Goal: Communication & Community: Answer question/provide support

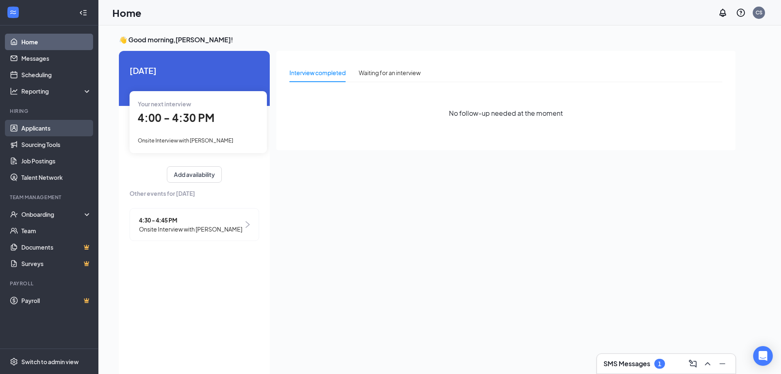
click at [26, 131] on link "Applicants" at bounding box center [56, 128] width 70 height 16
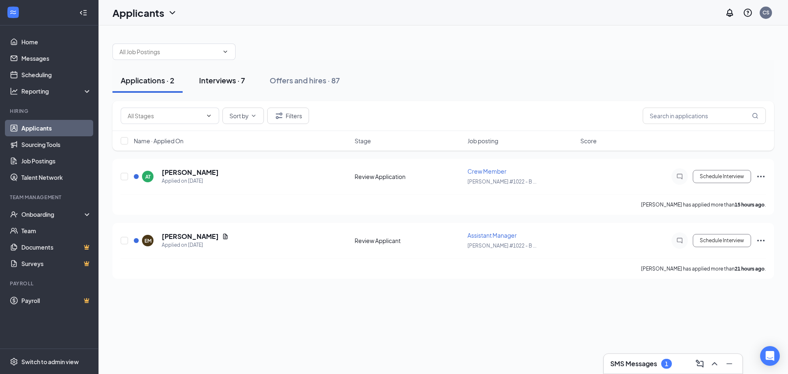
click at [215, 82] on div "Interviews · 7" at bounding box center [222, 80] width 46 height 10
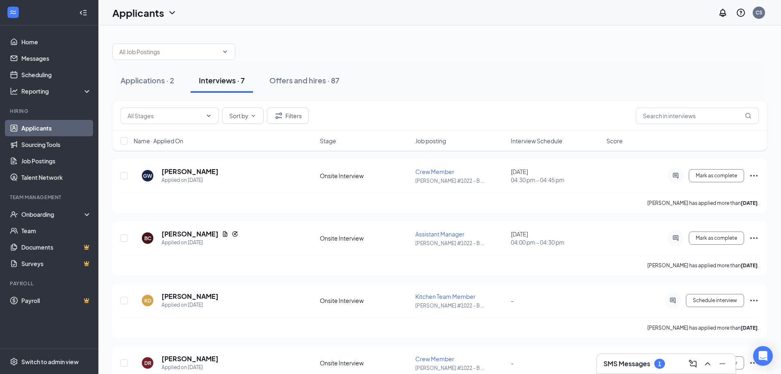
click at [540, 147] on div "Name · Applied On Stage Job posting Interview Schedule Score" at bounding box center [439, 141] width 655 height 20
click at [540, 145] on div "Name · Applied On Stage Job posting Interview Schedule Score" at bounding box center [439, 141] width 655 height 20
click at [540, 142] on span "Interview Schedule" at bounding box center [537, 141] width 52 height 8
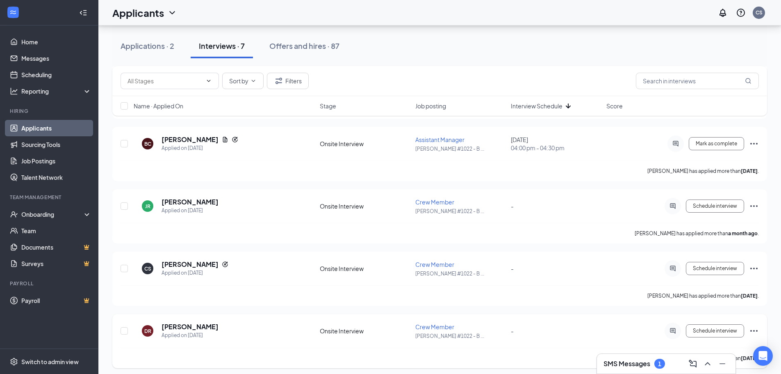
scroll to position [223, 0]
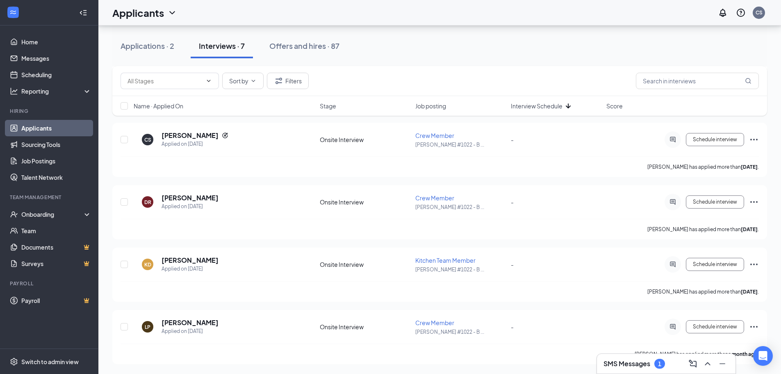
drag, startPoint x: 155, startPoint y: 55, endPoint x: 475, endPoint y: 51, distance: 320.8
click at [475, 51] on div "Applications · 2 Interviews · 7 Offers and hires · 87" at bounding box center [439, 46] width 655 height 25
click at [723, 364] on icon "Minimize" at bounding box center [723, 364] width 10 height 10
click at [668, 201] on div at bounding box center [673, 202] width 16 height 16
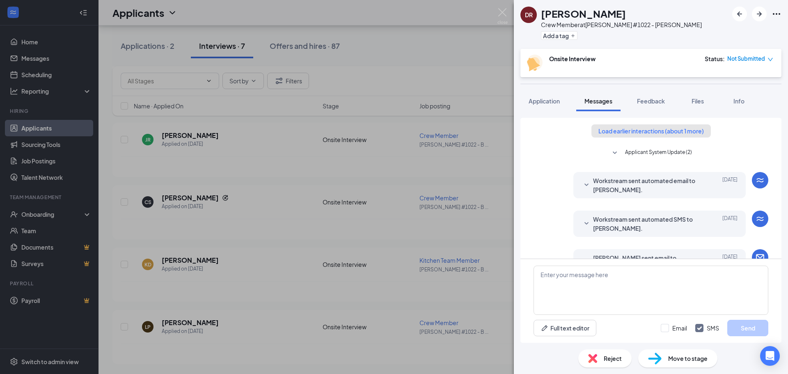
click at [641, 135] on button "Load earlier interactions (about 1 more)" at bounding box center [650, 130] width 119 height 13
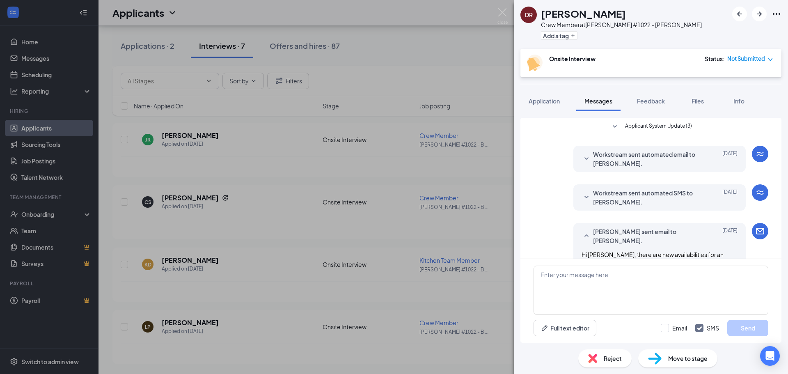
click at [633, 128] on span "Applicant System Update (3)" at bounding box center [658, 127] width 67 height 10
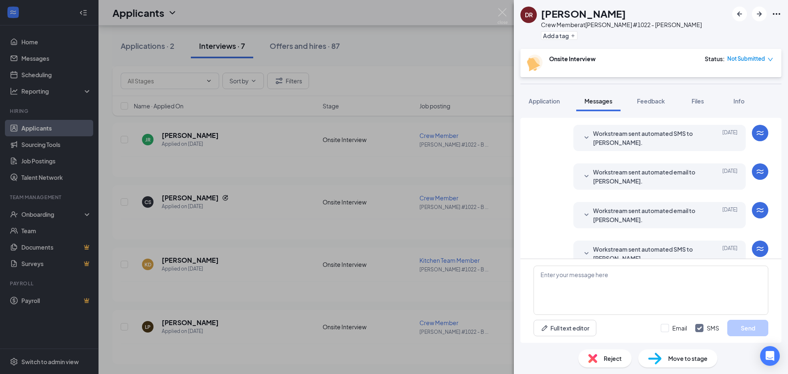
click at [617, 244] on span "Workstream sent automated SMS to [PERSON_NAME]." at bounding box center [646, 253] width 107 height 18
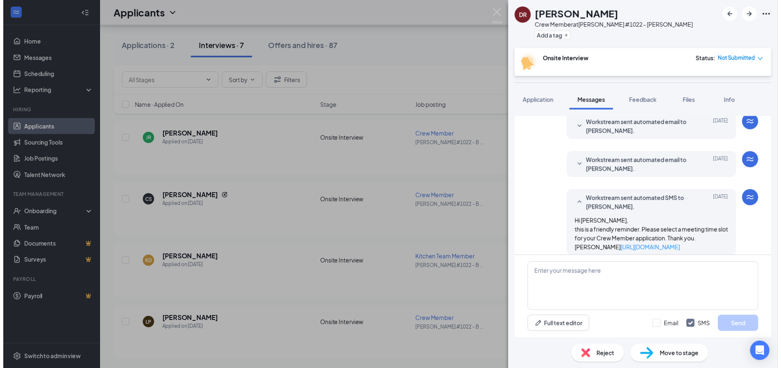
scroll to position [353, 0]
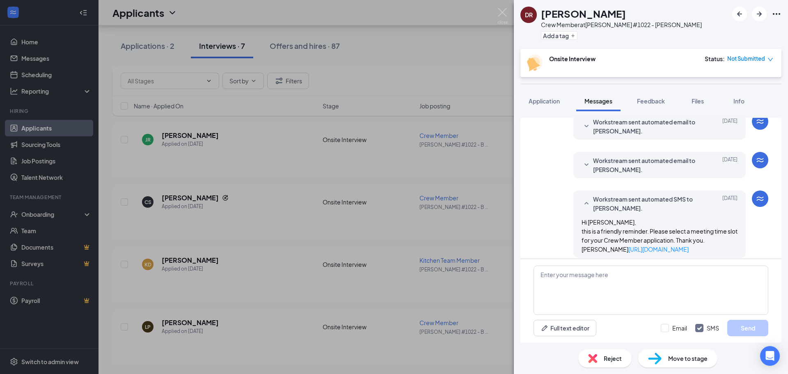
click at [456, 233] on div "[PERSON_NAME] Crew Member at [PERSON_NAME] #1022 - [PERSON_NAME] Add a tag Onsi…" at bounding box center [394, 187] width 788 height 374
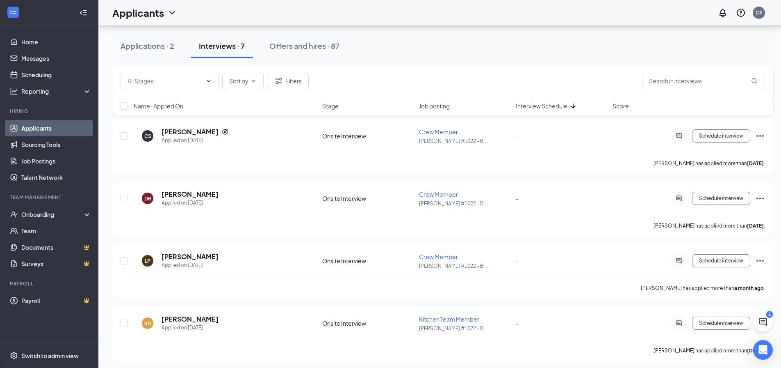
scroll to position [229, 0]
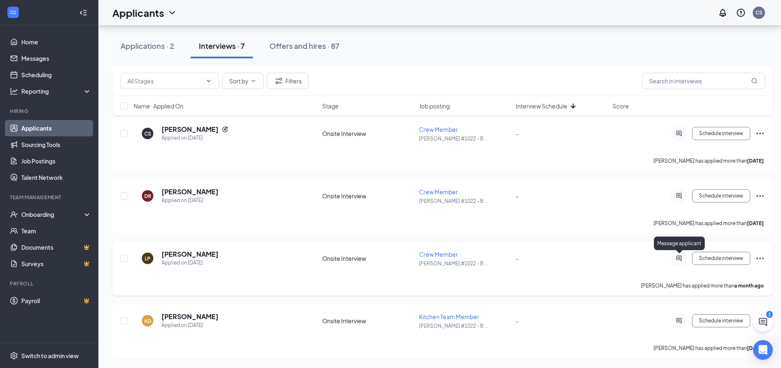
click at [674, 260] on icon "ActiveChat" at bounding box center [679, 258] width 10 height 7
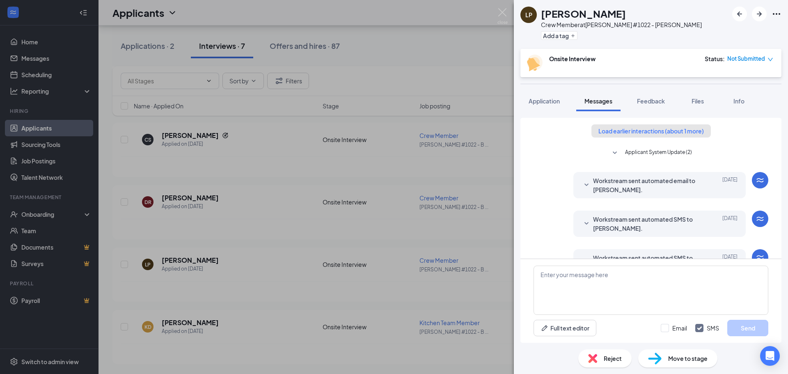
click at [646, 130] on button "Load earlier interactions (about 1 more)" at bounding box center [650, 130] width 119 height 13
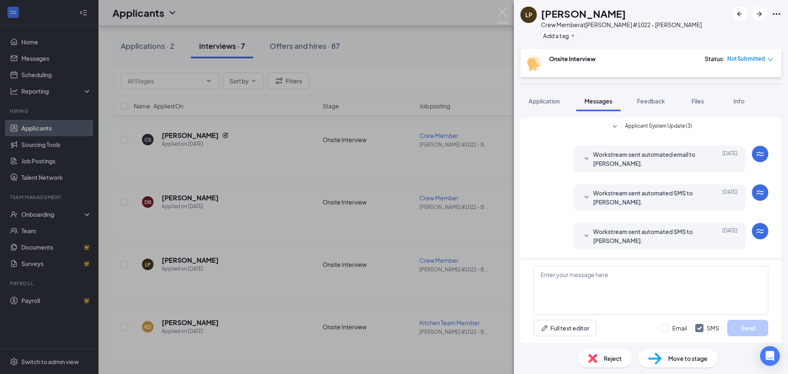
click at [655, 126] on span "Applicant System Update (3)" at bounding box center [658, 127] width 67 height 10
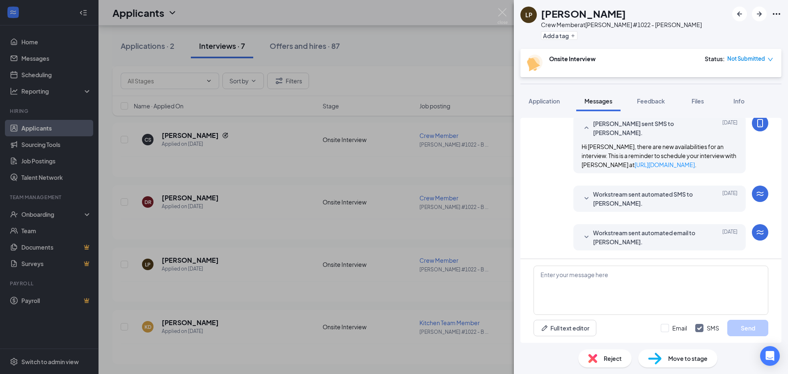
click at [644, 237] on span "Workstream sent automated email to [PERSON_NAME]." at bounding box center [646, 237] width 107 height 18
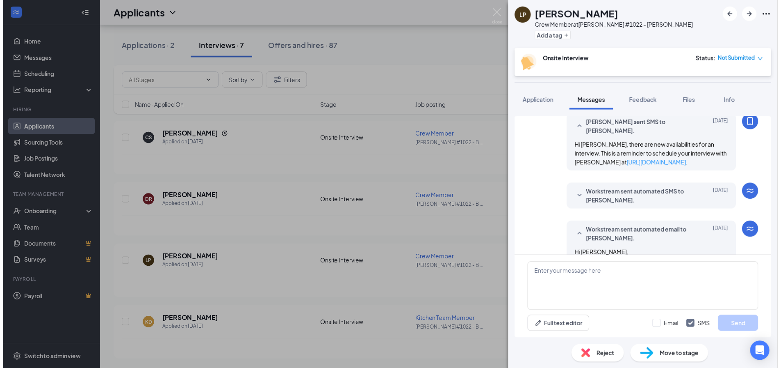
scroll to position [388, 0]
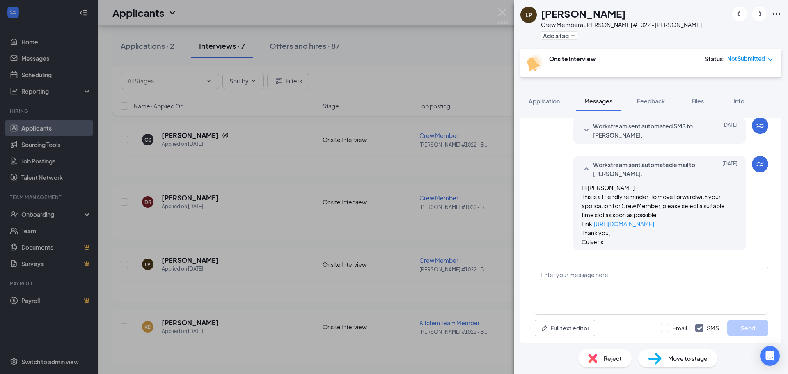
click at [602, 358] on div "Reject" at bounding box center [604, 358] width 53 height 18
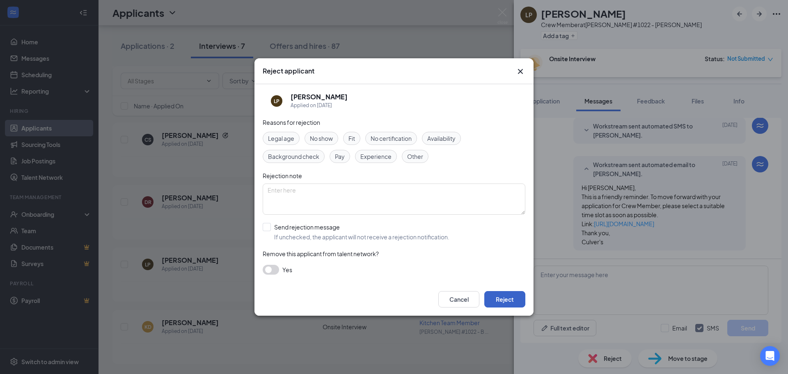
click at [518, 303] on button "Reject" at bounding box center [504, 299] width 41 height 16
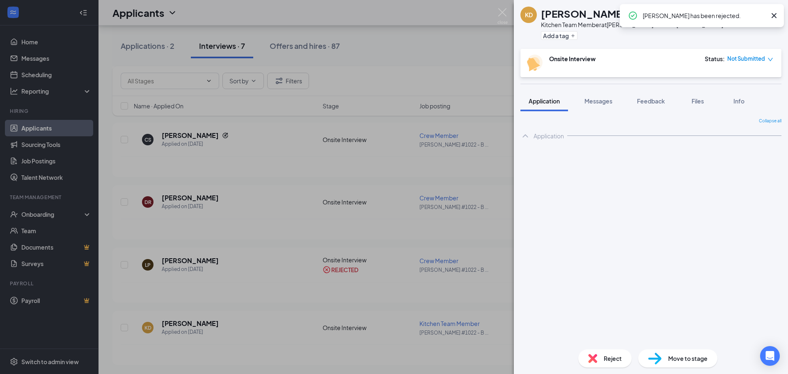
click at [453, 178] on div "[PERSON_NAME] [PERSON_NAME] Kitchen Team Member at [PERSON_NAME] #1022 - [PERSO…" at bounding box center [394, 187] width 788 height 374
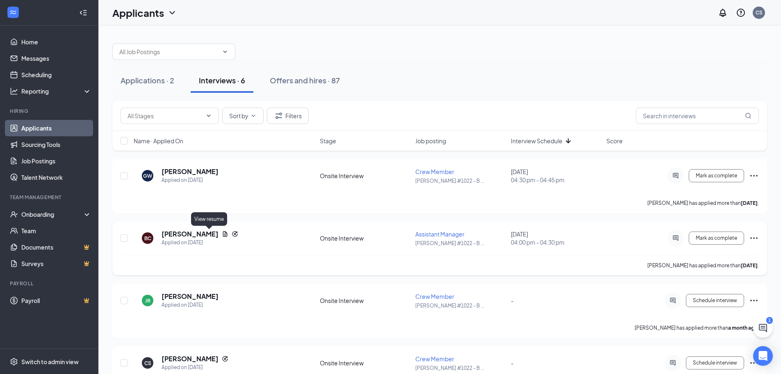
click at [222, 234] on icon "Document" at bounding box center [225, 234] width 7 height 7
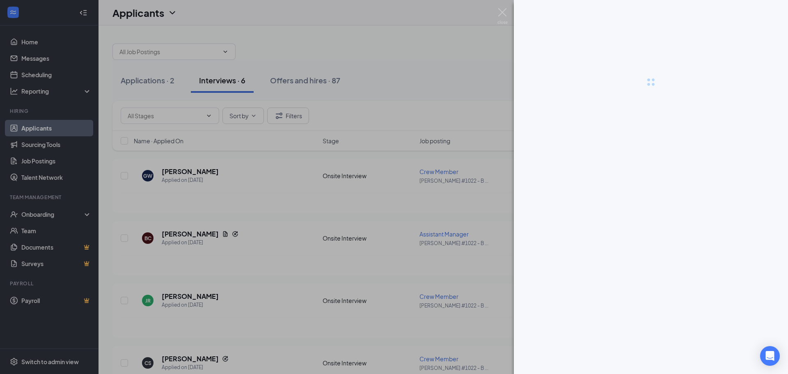
click at [220, 232] on div at bounding box center [394, 187] width 788 height 374
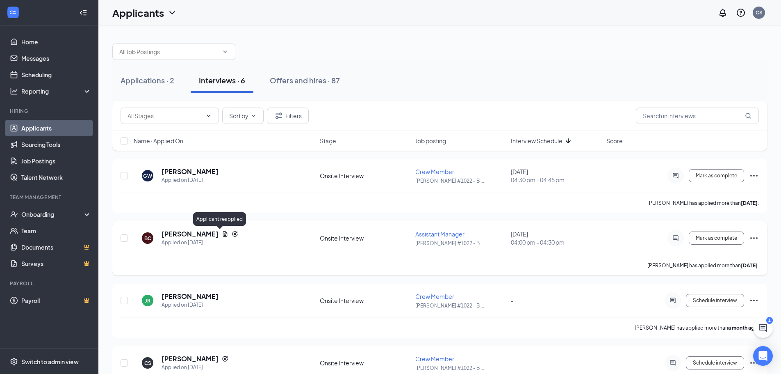
click at [232, 233] on icon "Reapply" at bounding box center [235, 234] width 7 height 7
click at [175, 235] on h5 "[PERSON_NAME]" at bounding box center [190, 233] width 57 height 9
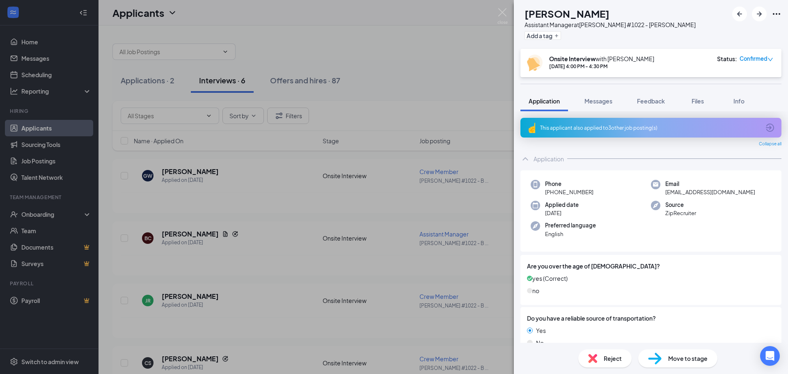
click at [624, 125] on div "This applicant also applied to 3 other job posting(s)" at bounding box center [650, 127] width 220 height 7
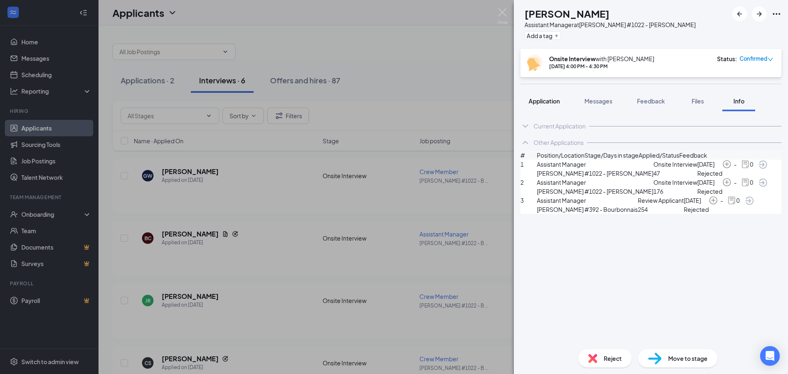
click at [545, 98] on span "Application" at bounding box center [543, 100] width 31 height 7
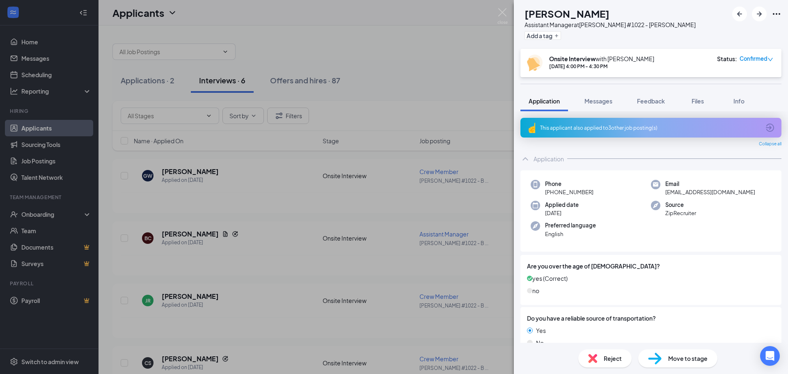
click at [589, 122] on div "This applicant also applied to 3 other job posting(s)" at bounding box center [650, 128] width 261 height 20
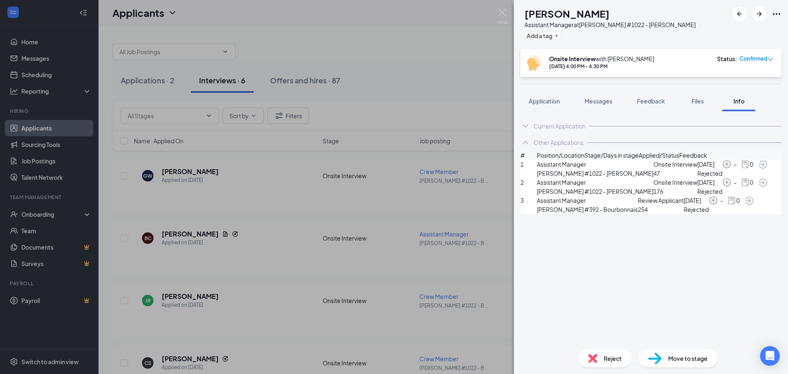
click at [484, 81] on div "BC [PERSON_NAME] Assistant Manager at [PERSON_NAME] #1022 - [PERSON_NAME] Add a…" at bounding box center [394, 187] width 788 height 374
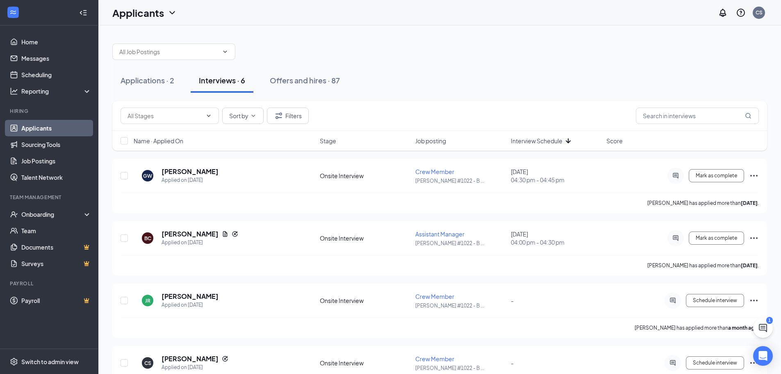
click at [542, 93] on div "Applications · 2 Interviews · 6 Offers and hires · 87" at bounding box center [439, 80] width 655 height 41
click at [168, 232] on h5 "[PERSON_NAME]" at bounding box center [190, 233] width 57 height 9
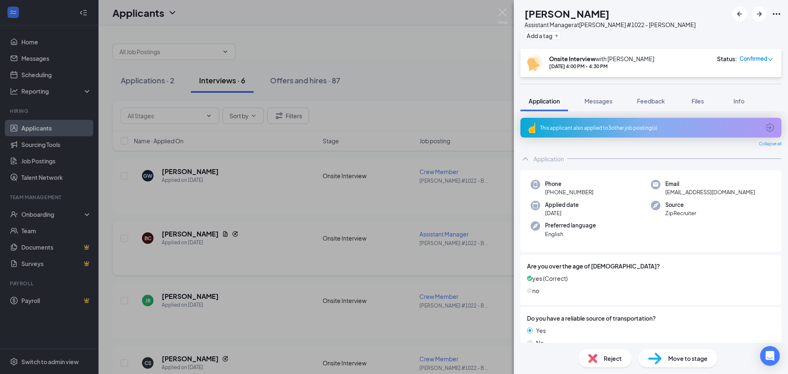
click at [182, 235] on div "BC [PERSON_NAME] Assistant Manager at [PERSON_NAME] #1022 - [PERSON_NAME] Add a…" at bounding box center [394, 187] width 788 height 374
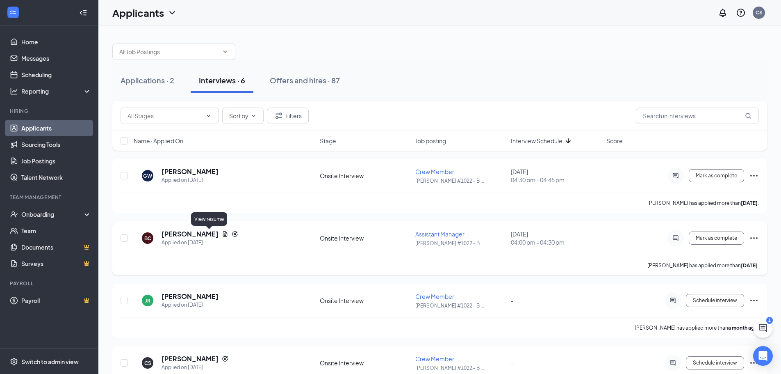
click at [223, 233] on icon "Document" at bounding box center [225, 233] width 5 height 5
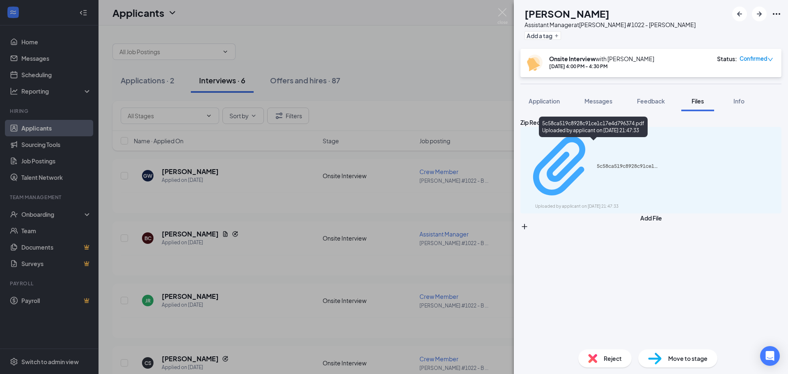
click at [596, 163] on div "5c58ca519c8928c91ce1c17e4d796374.pdf" at bounding box center [627, 166] width 62 height 7
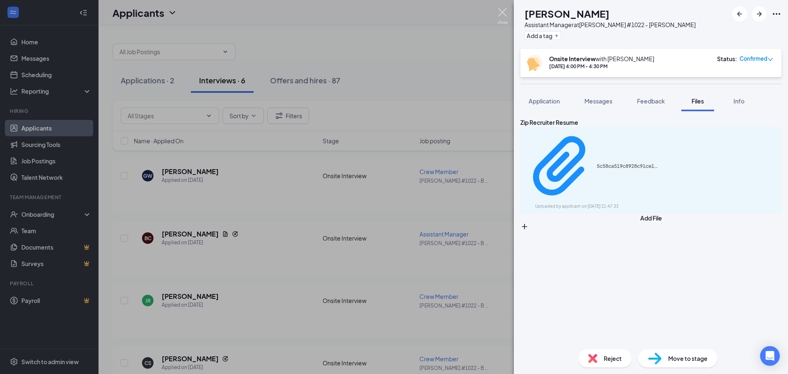
click at [501, 14] on img at bounding box center [502, 16] width 10 height 16
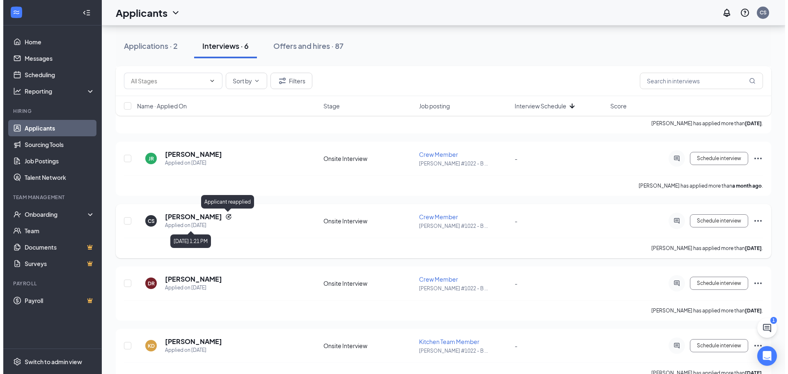
scroll to position [161, 0]
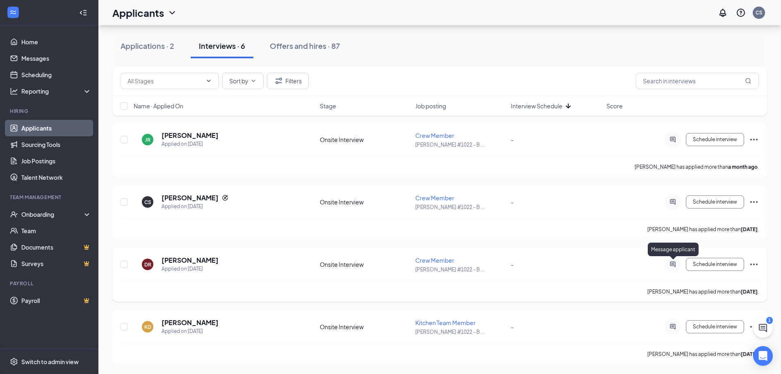
click at [672, 263] on icon "ActiveChat" at bounding box center [673, 264] width 10 height 7
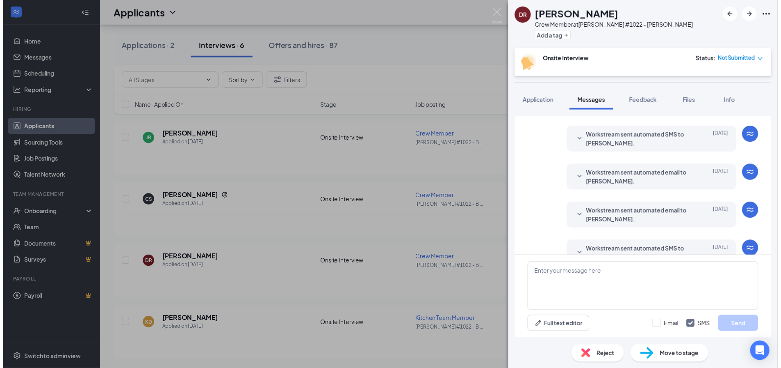
scroll to position [265, 0]
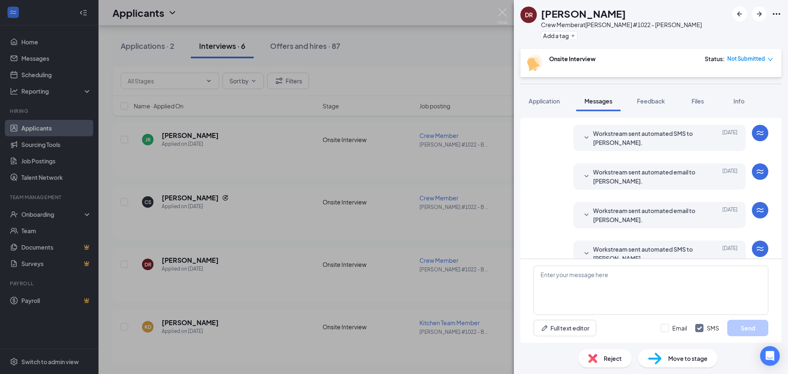
click at [608, 356] on span "Reject" at bounding box center [612, 358] width 18 height 9
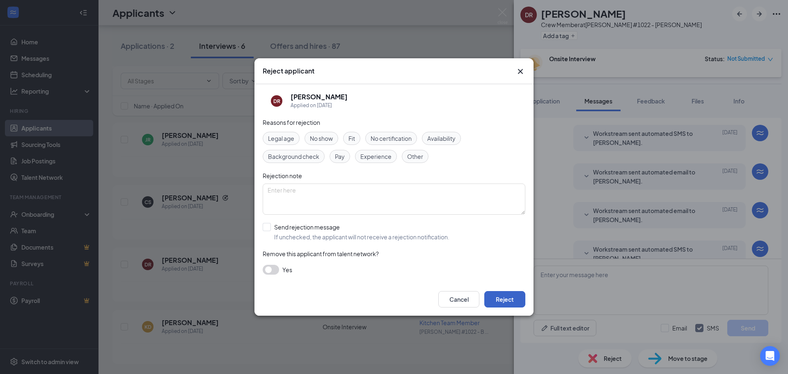
click at [502, 295] on button "Reject" at bounding box center [504, 299] width 41 height 16
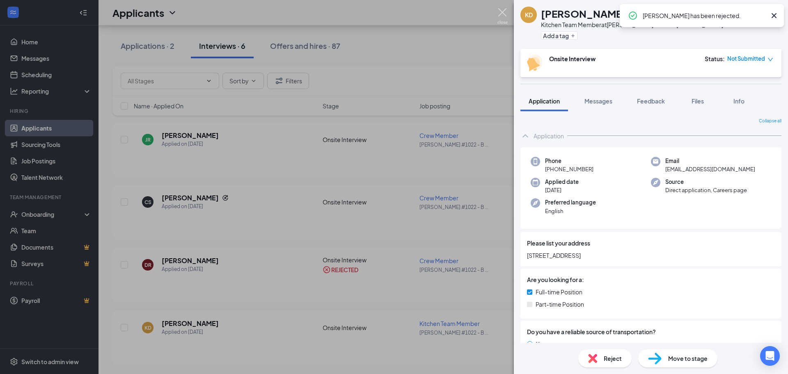
click at [503, 7] on div "[PERSON_NAME] [PERSON_NAME] Kitchen Team Member at [PERSON_NAME] #1022 - [PERSO…" at bounding box center [394, 187] width 788 height 374
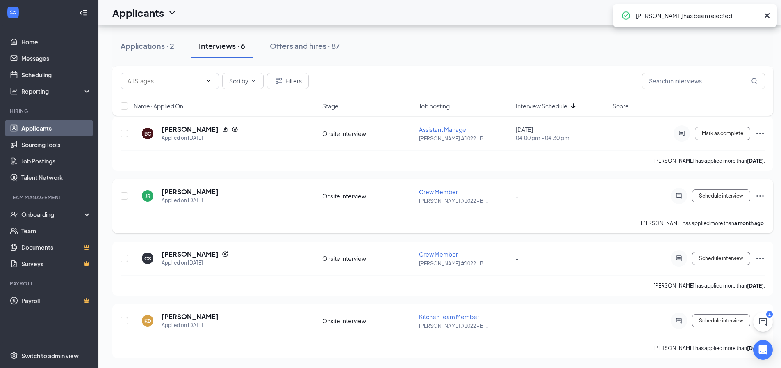
scroll to position [105, 0]
click at [678, 259] on icon "ActiveChat" at bounding box center [678, 257] width 5 height 5
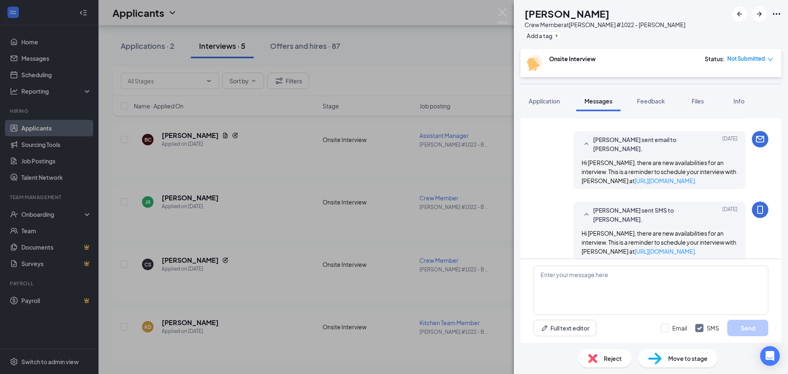
scroll to position [379, 0]
click at [462, 197] on div "CS [PERSON_NAME] Crew Member at [PERSON_NAME] #1022 - [PERSON_NAME] Add a tag O…" at bounding box center [394, 187] width 788 height 374
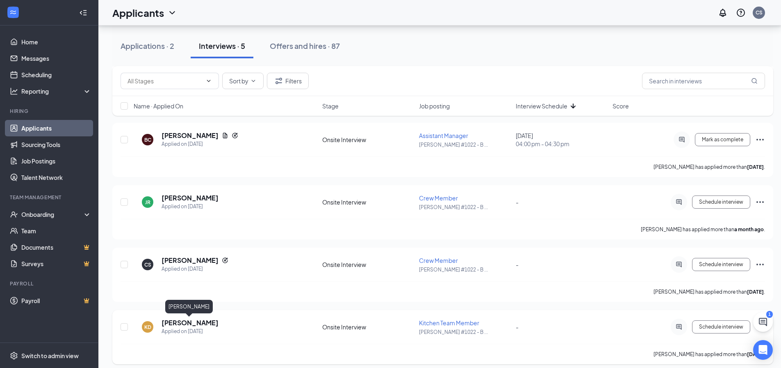
click at [177, 324] on h5 "[PERSON_NAME]" at bounding box center [190, 322] width 57 height 9
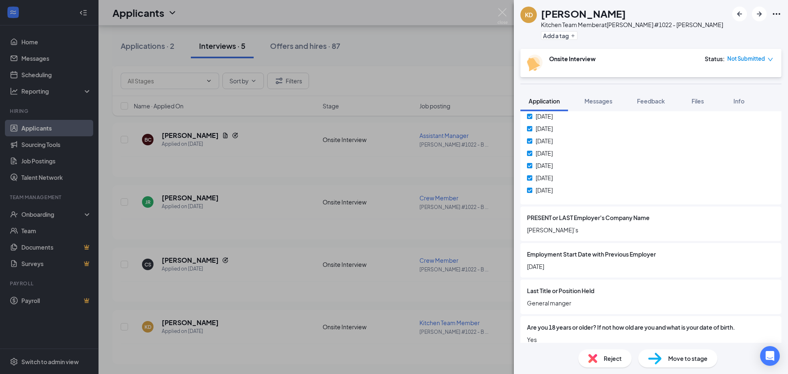
scroll to position [416, 0]
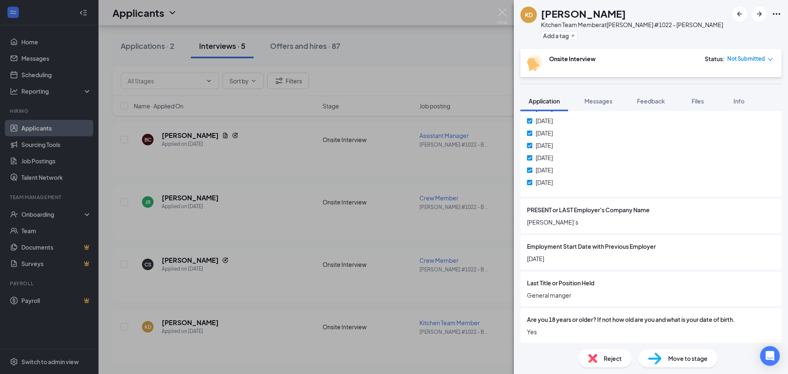
click at [471, 228] on div "[PERSON_NAME] [PERSON_NAME] Kitchen Team Member at [PERSON_NAME] #1022 - [PERSO…" at bounding box center [394, 187] width 788 height 374
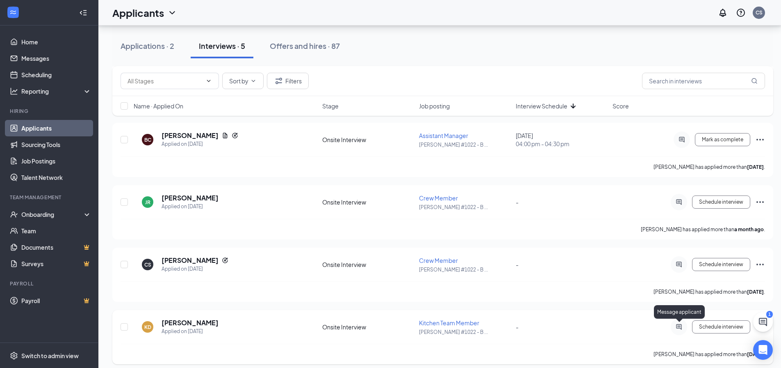
click at [678, 329] on icon "ActiveChat" at bounding box center [679, 326] width 10 height 7
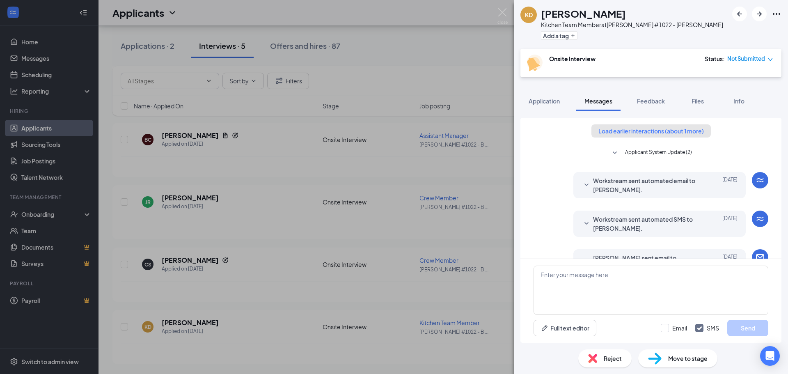
click at [631, 129] on button "Load earlier interactions (about 1 more)" at bounding box center [650, 130] width 119 height 13
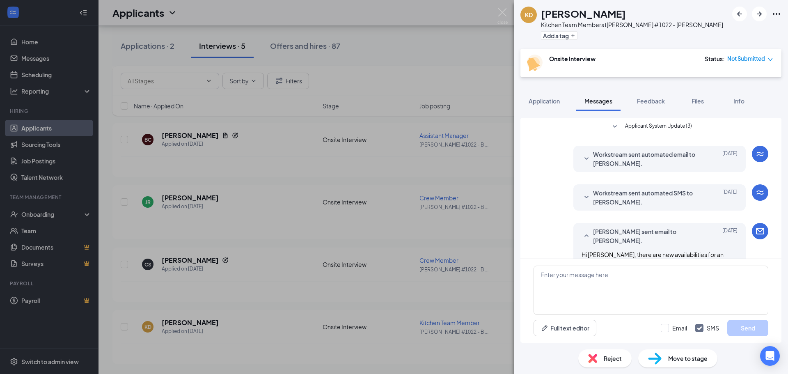
click at [637, 126] on span "Applicant System Update (3)" at bounding box center [658, 127] width 67 height 10
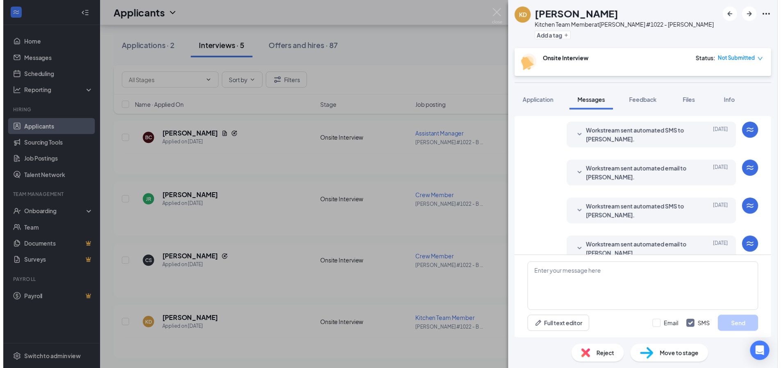
scroll to position [320, 0]
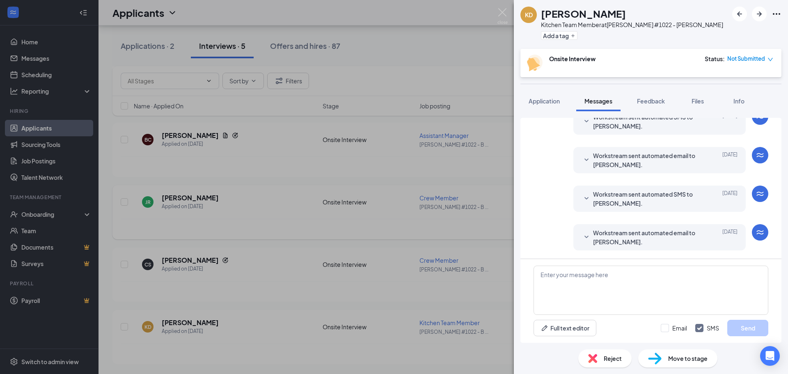
click at [498, 220] on div "KD [PERSON_NAME] Kitchen Team Member at [PERSON_NAME] #1022 - [PERSON_NAME] Add…" at bounding box center [394, 187] width 788 height 374
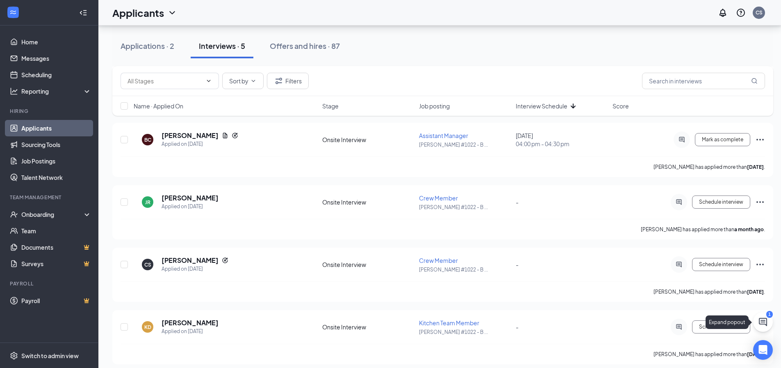
click at [767, 329] on button at bounding box center [764, 322] width 20 height 20
click at [674, 354] on div "SMS Messages 1" at bounding box center [667, 357] width 126 height 13
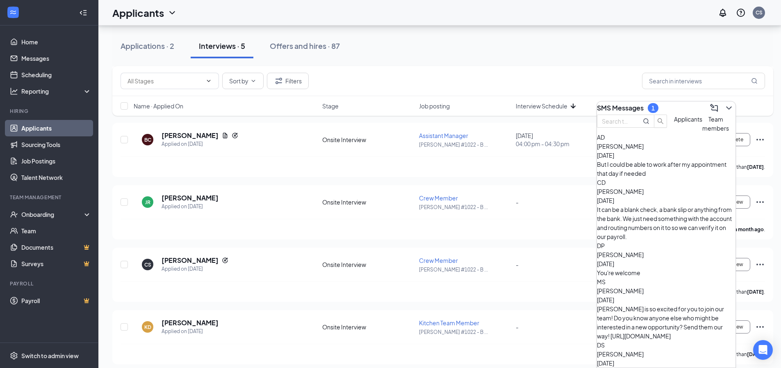
click at [641, 150] on span "[PERSON_NAME]" at bounding box center [620, 145] width 47 height 7
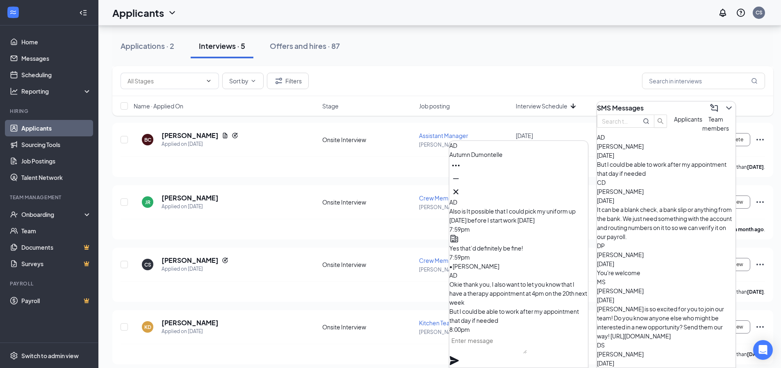
click at [522, 351] on textarea at bounding box center [489, 344] width 78 height 20
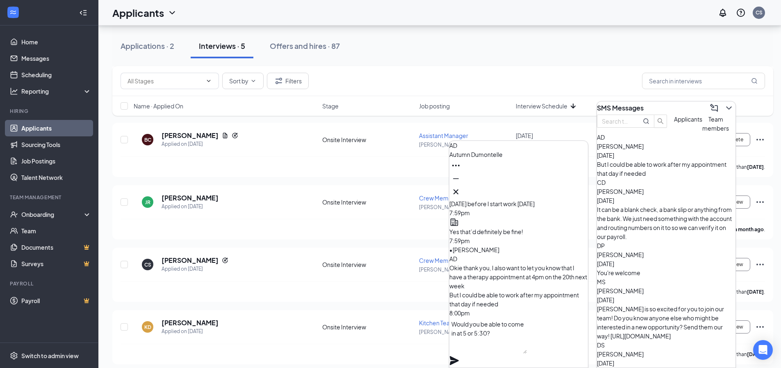
click at [527, 339] on textarea "Would you be able to come in at 5 or 5:30?" at bounding box center [489, 335] width 78 height 36
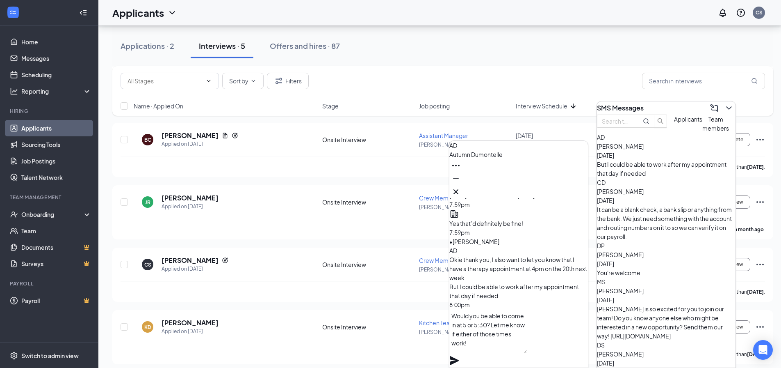
type textarea "Would you be able to come in at 5 or 5:30? Let me know if either of those times…"
click at [459, 356] on icon "Plane" at bounding box center [454, 360] width 9 height 9
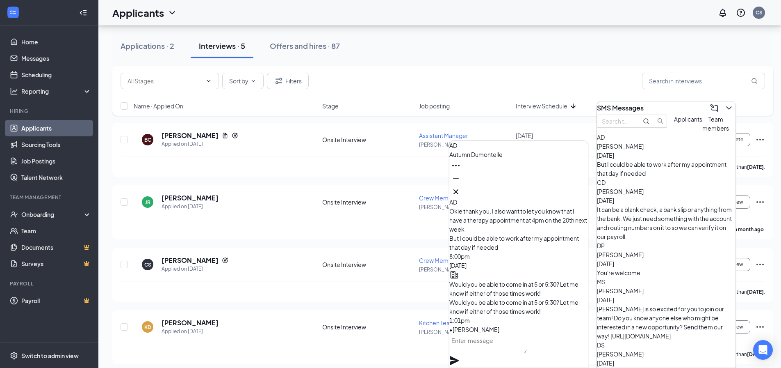
scroll to position [0, 0]
click at [363, 24] on div "Applicants CS" at bounding box center [439, 12] width 683 height 25
click at [461, 183] on icon "Minimize" at bounding box center [456, 179] width 10 height 10
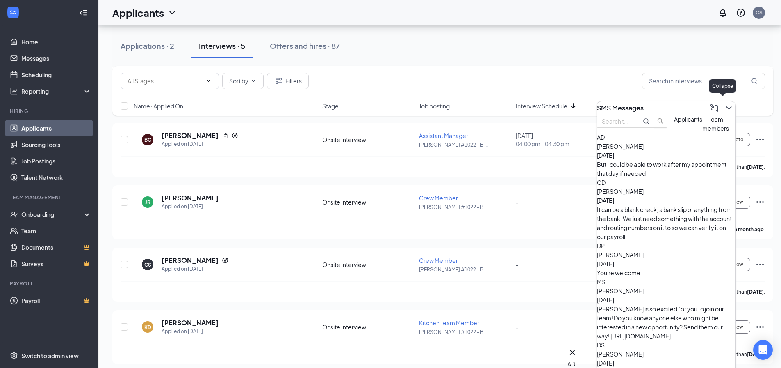
click at [724, 106] on icon "ChevronDown" at bounding box center [729, 108] width 10 height 10
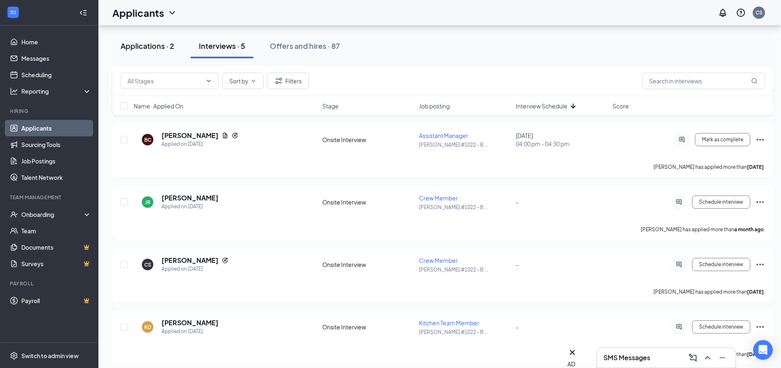
click at [166, 47] on div "Applications · 2" at bounding box center [148, 46] width 54 height 10
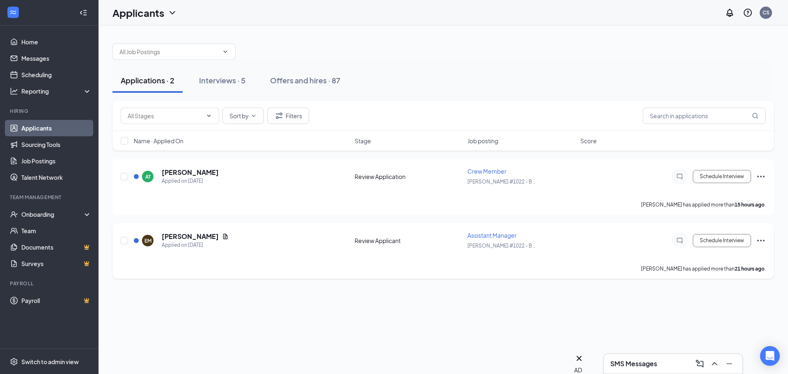
click at [491, 236] on span "Assistant Manager" at bounding box center [491, 234] width 49 height 7
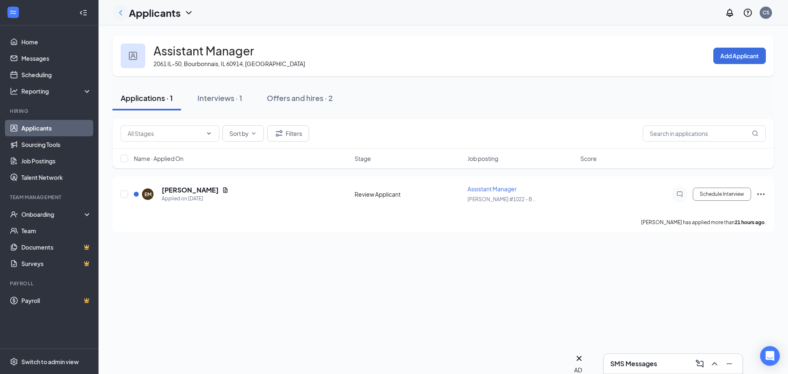
click at [120, 11] on icon "ChevronLeft" at bounding box center [121, 13] width 10 height 10
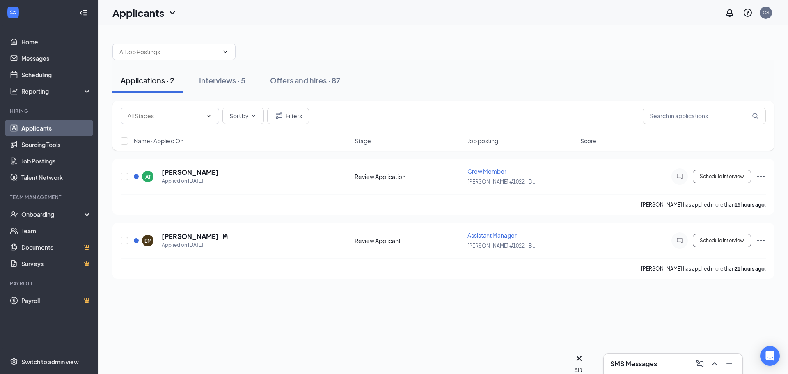
click at [656, 361] on h3 "SMS Messages" at bounding box center [633, 363] width 47 height 9
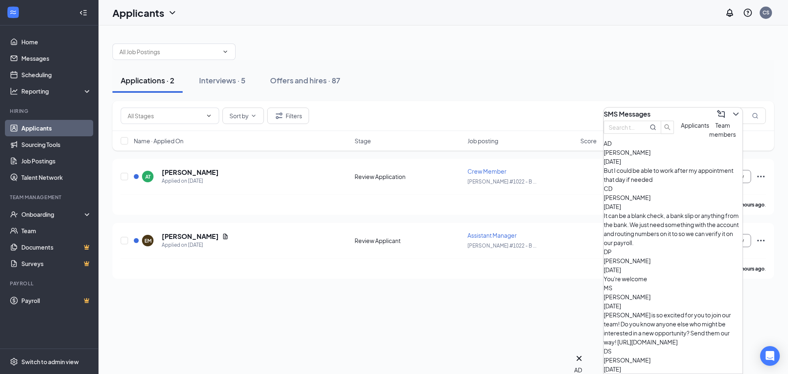
click at [639, 156] on span "[PERSON_NAME]" at bounding box center [626, 152] width 47 height 7
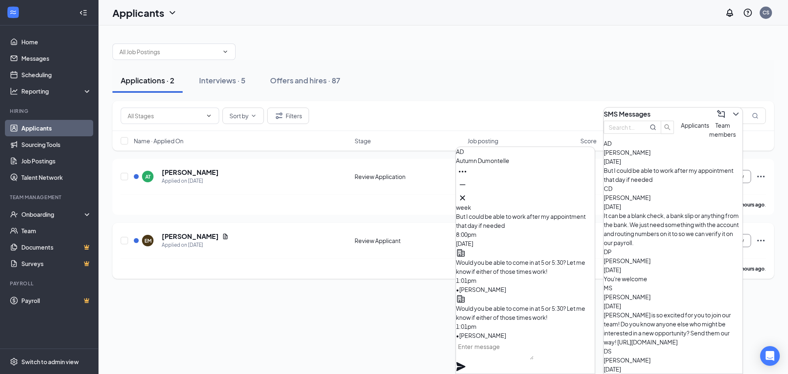
click at [373, 258] on div "[PERSON_NAME] has applied more than 21 hours ago ." at bounding box center [443, 268] width 645 height 21
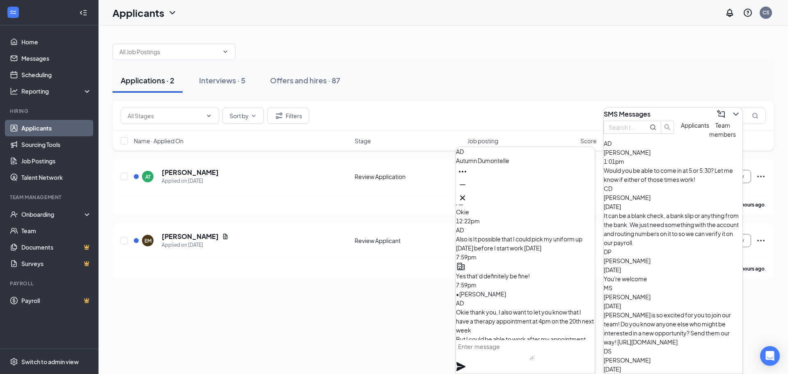
scroll to position [-123, 0]
click at [467, 190] on icon "Minimize" at bounding box center [462, 185] width 10 height 10
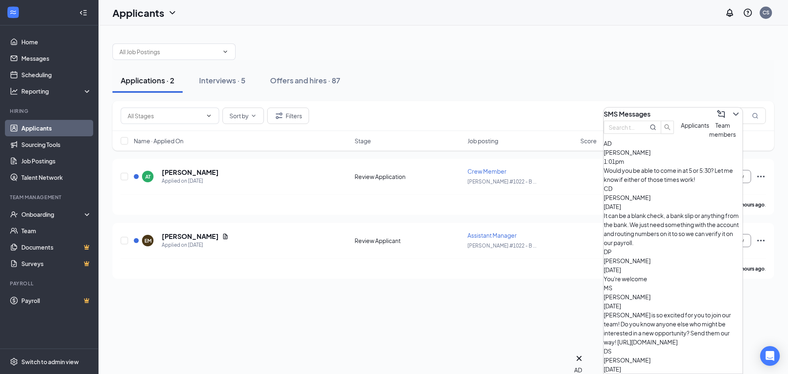
scroll to position [0, 0]
click at [733, 110] on icon "ChevronDown" at bounding box center [736, 114] width 10 height 10
